Goal: Check status: Check status

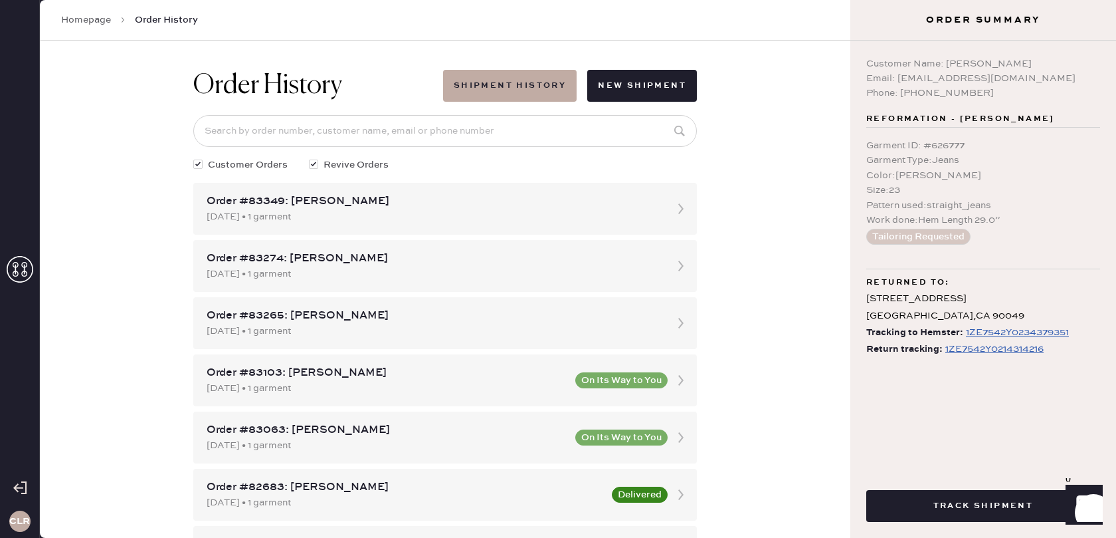
click at [23, 262] on icon at bounding box center [20, 269] width 27 height 27
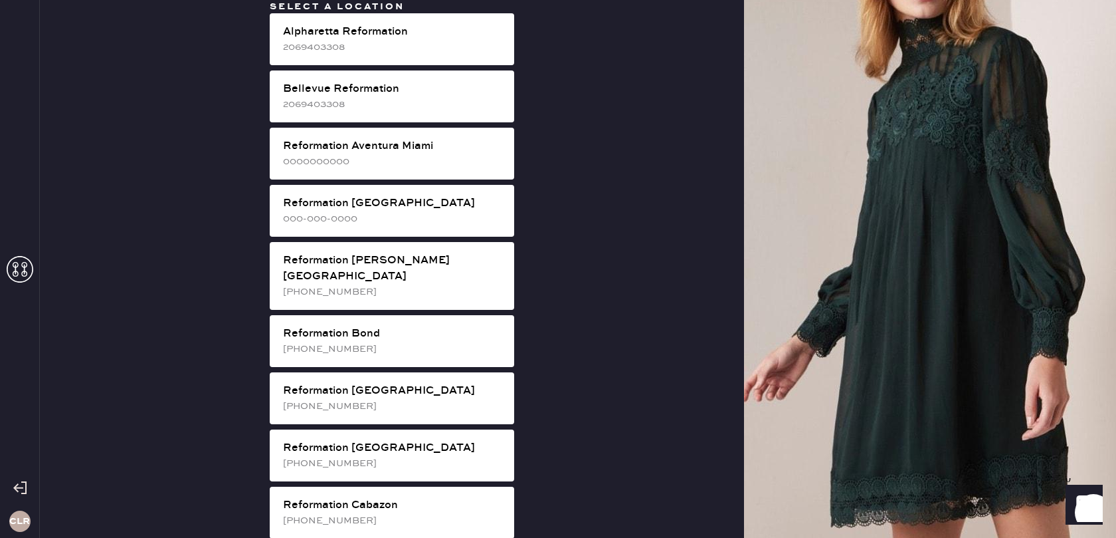
scroll to position [391, 0]
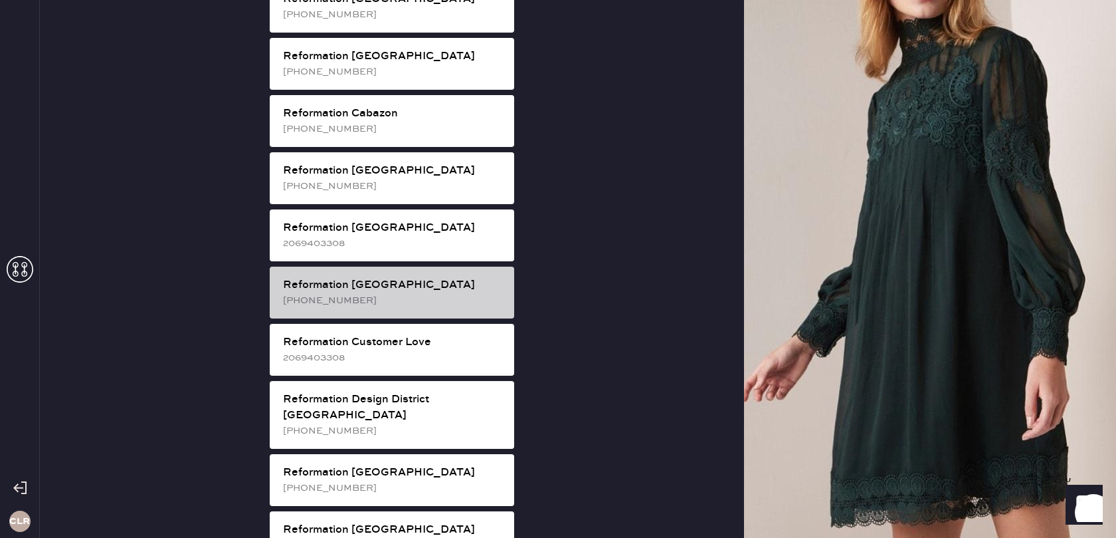
click at [429, 293] on div "[PHONE_NUMBER]" at bounding box center [393, 300] width 221 height 15
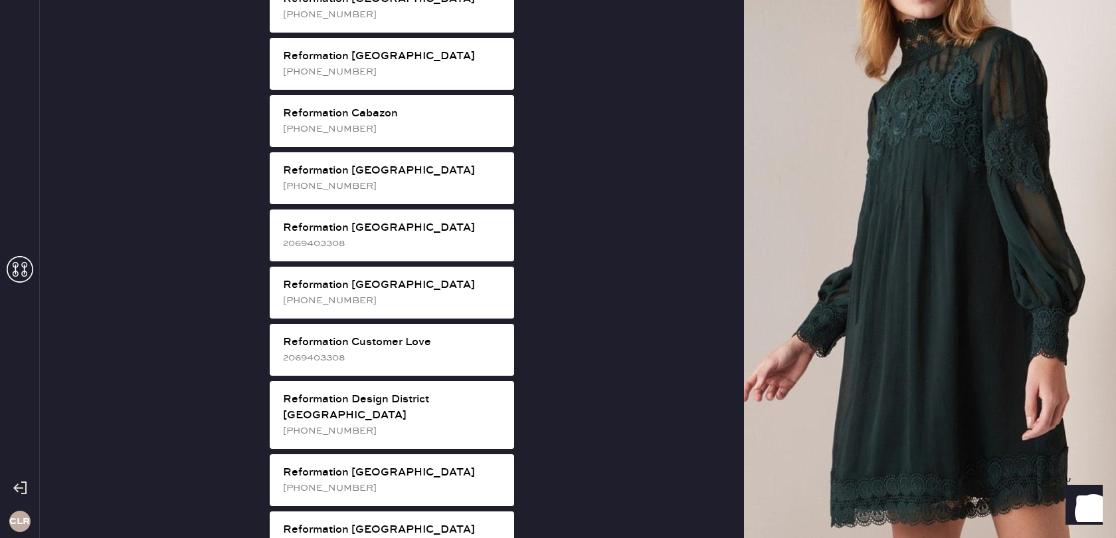
scroll to position [0, 0]
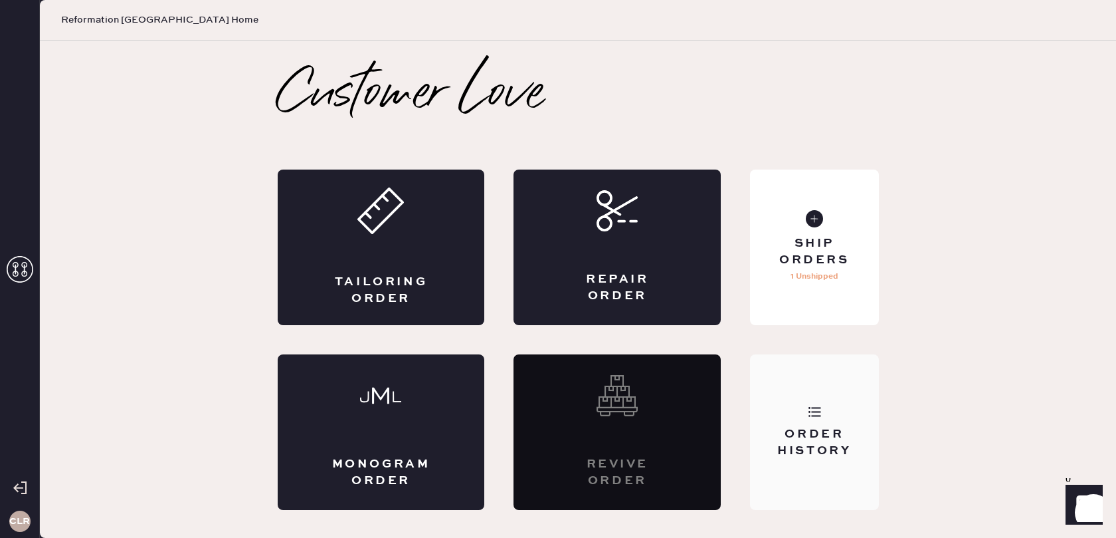
click at [830, 417] on div "Order History" at bounding box center [814, 431] width 128 height 155
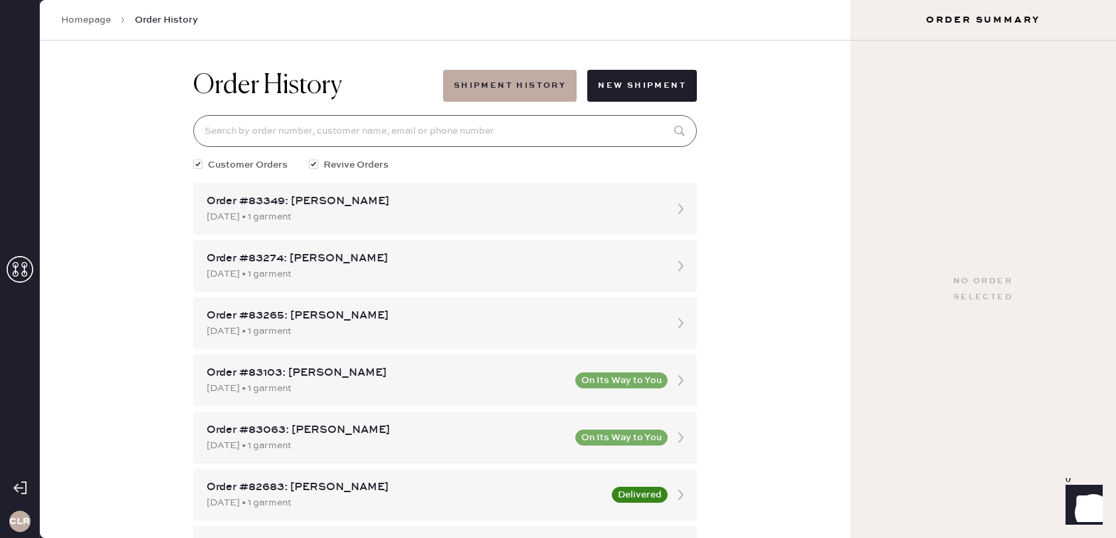
click at [440, 134] on input at bounding box center [445, 131] width 504 height 32
paste input "[EMAIL_ADDRESS][DOMAIN_NAME]"
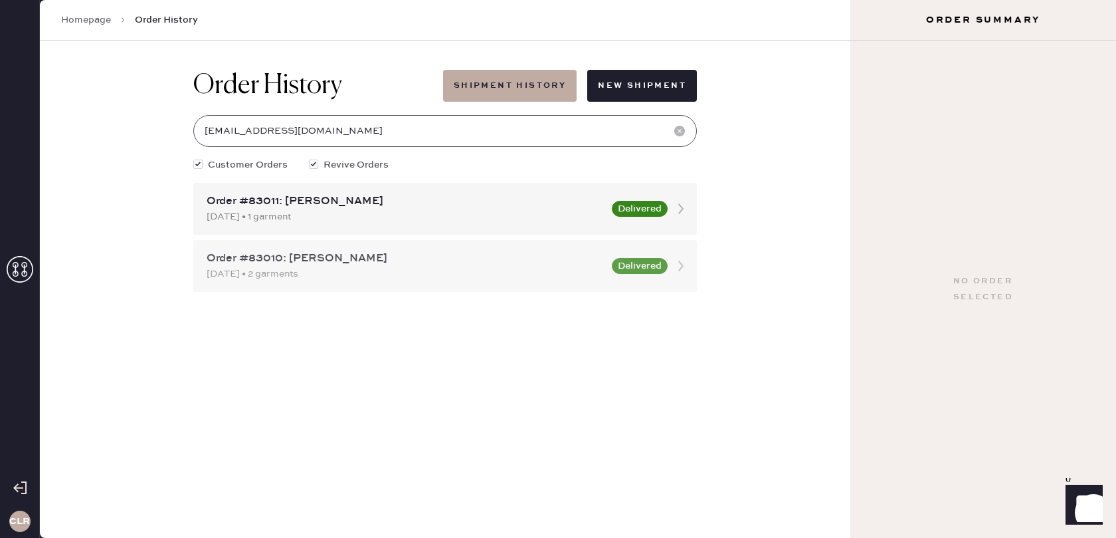
type input "[EMAIL_ADDRESS][DOMAIN_NAME]"
click at [680, 265] on icon at bounding box center [681, 266] width 27 height 27
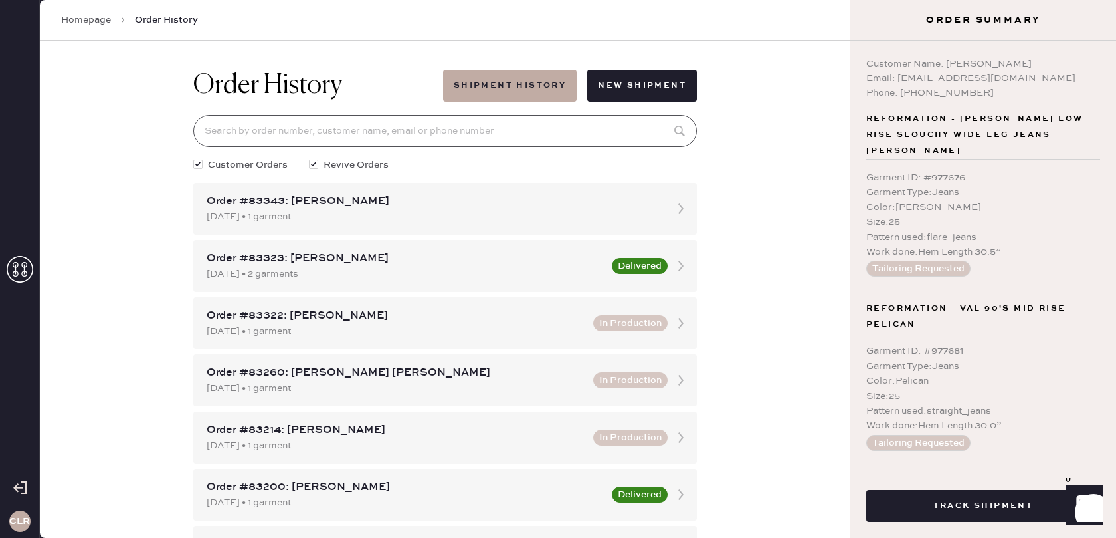
click at [475, 128] on input at bounding box center [445, 131] width 504 height 32
paste input "[EMAIL_ADDRESS][DOMAIN_NAME]"
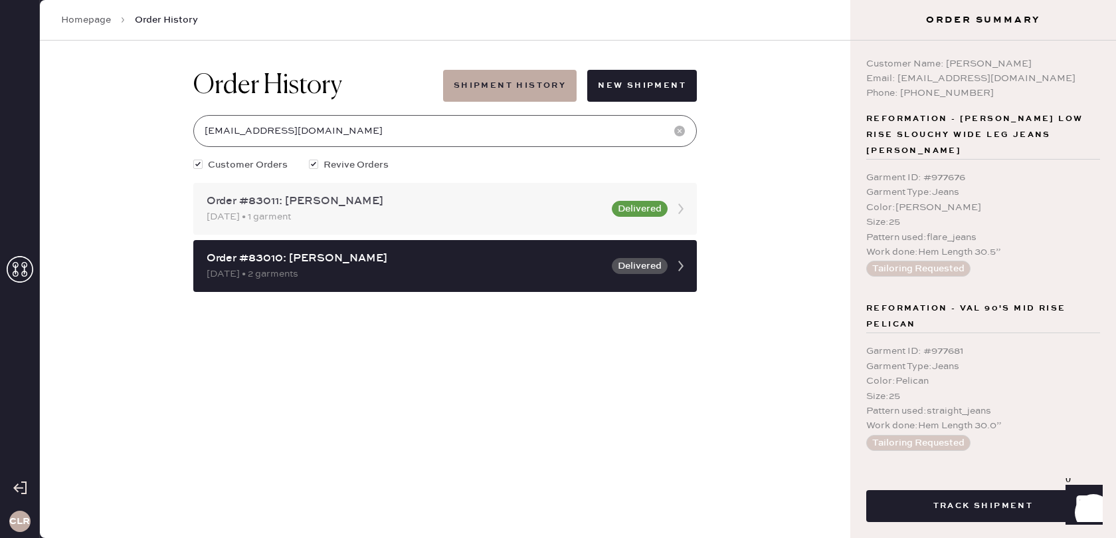
type input "[EMAIL_ADDRESS][DOMAIN_NAME]"
click at [681, 208] on icon at bounding box center [681, 208] width 27 height 27
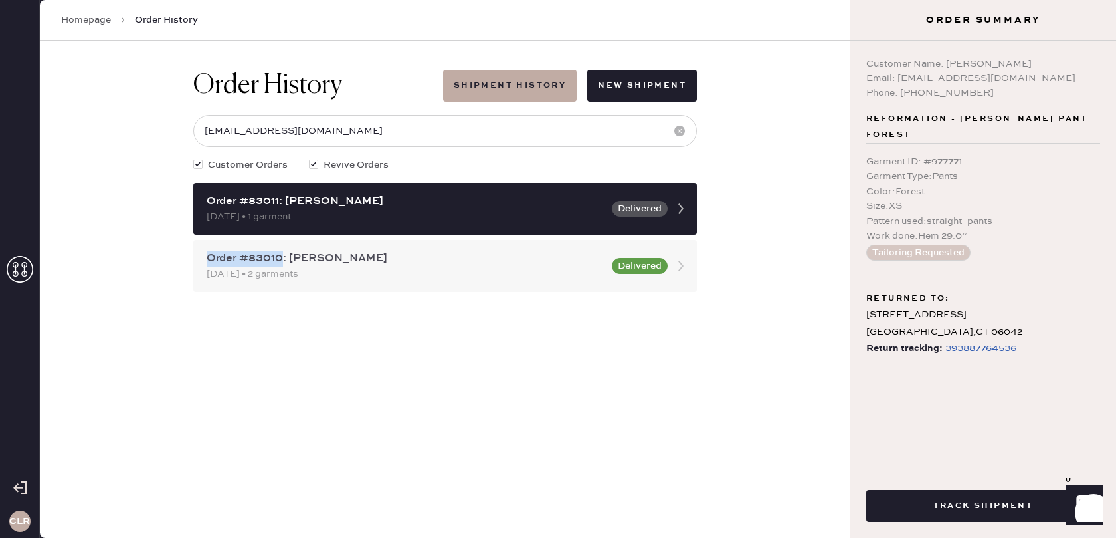
drag, startPoint x: 280, startPoint y: 259, endPoint x: 231, endPoint y: 260, distance: 49.8
click at [199, 260] on div "Order #83010: [PERSON_NAME] [DATE] • 2 garments Delivered" at bounding box center [445, 266] width 504 height 52
